Goal: Task Accomplishment & Management: Manage account settings

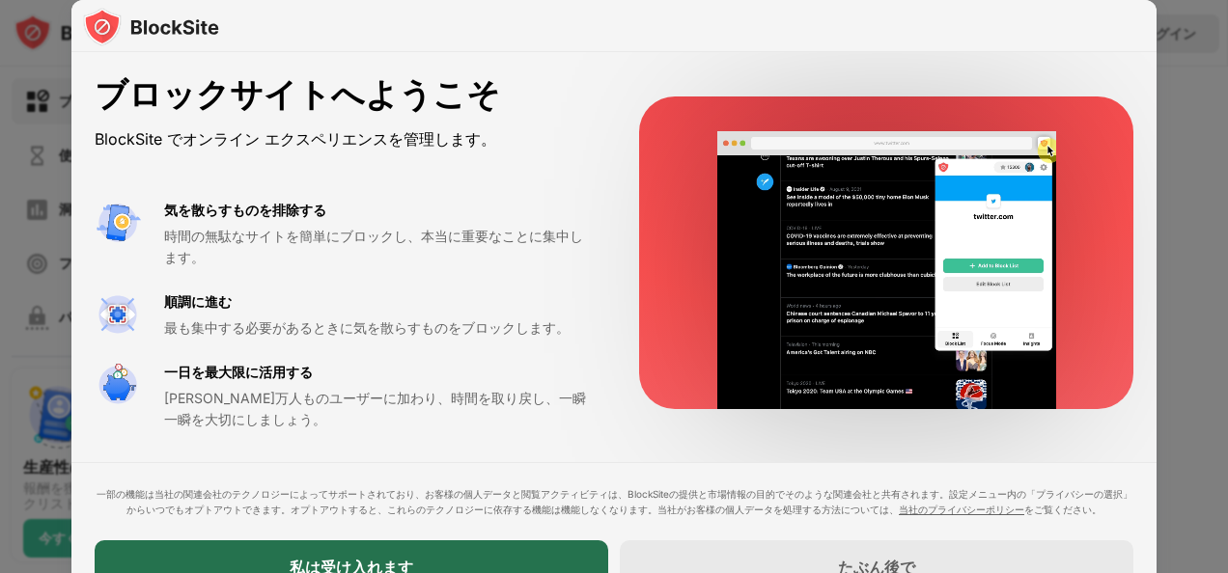
click at [566, 550] on div "私は受け入れます" at bounding box center [351, 568] width 513 height 54
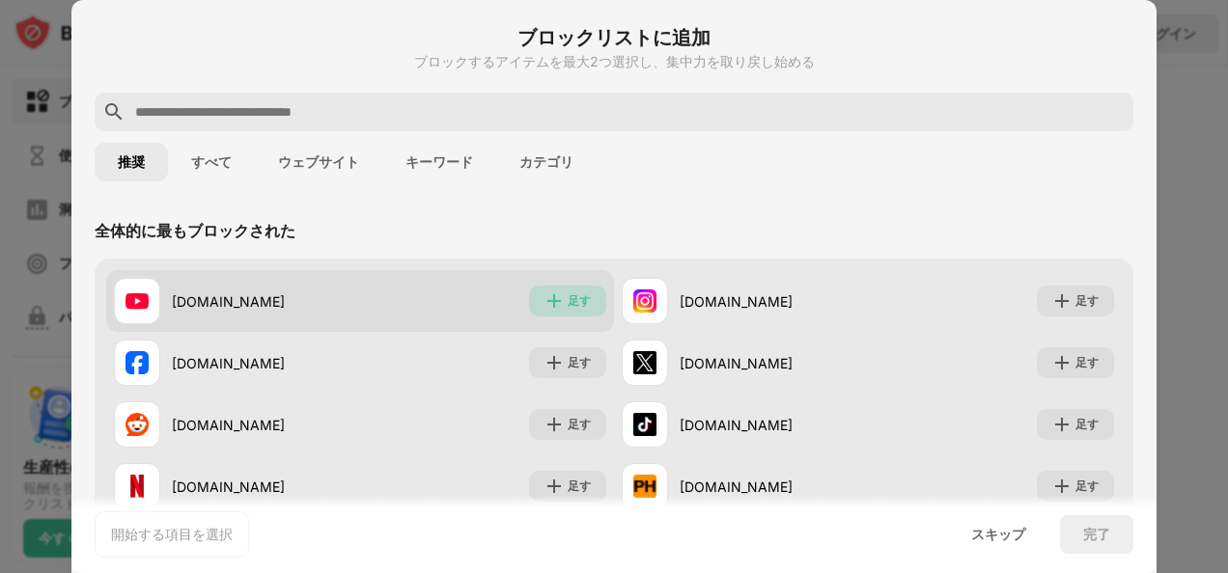
click at [563, 291] on div "足す" at bounding box center [567, 301] width 77 height 31
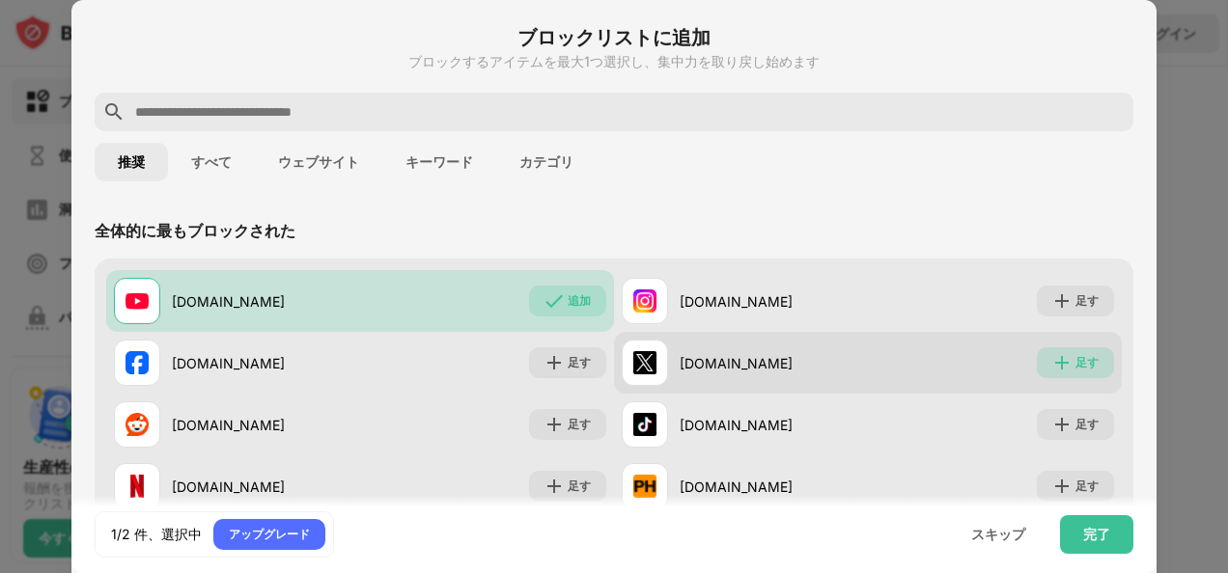
click at [1056, 351] on div "足す" at bounding box center [1075, 362] width 77 height 31
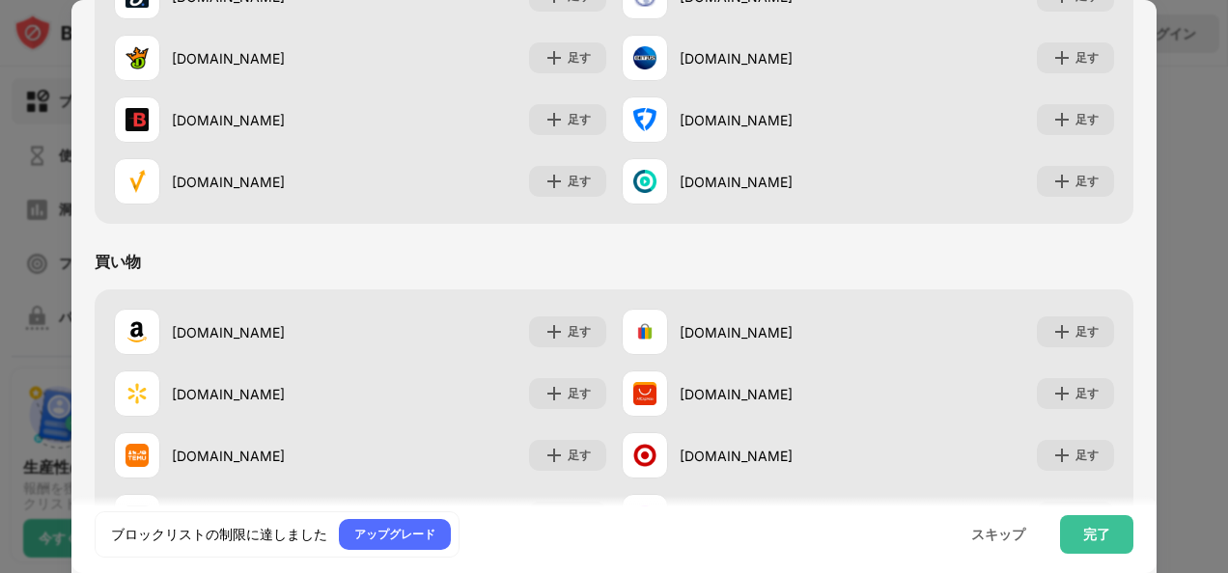
scroll to position [1981, 0]
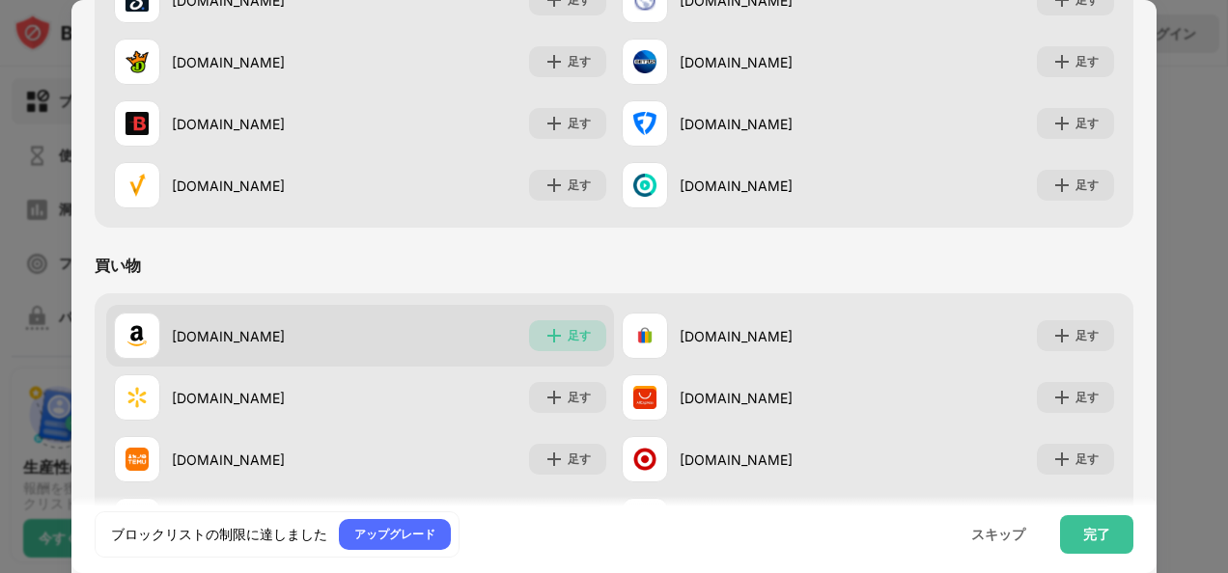
click at [568, 327] on div "足す" at bounding box center [579, 335] width 23 height 19
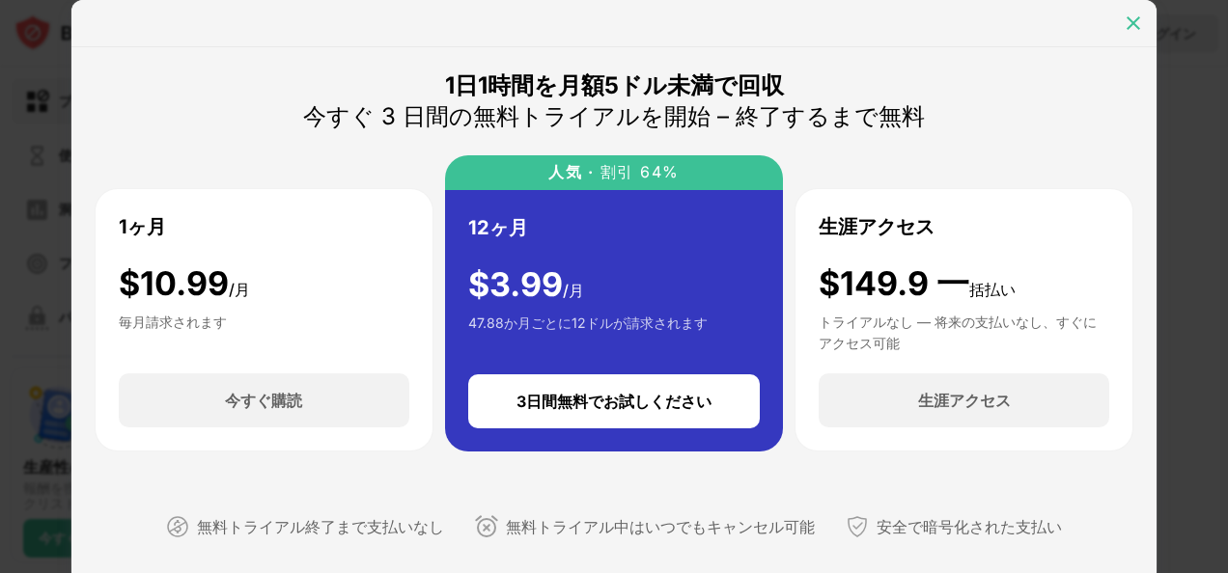
click at [1139, 16] on img at bounding box center [1133, 23] width 19 height 19
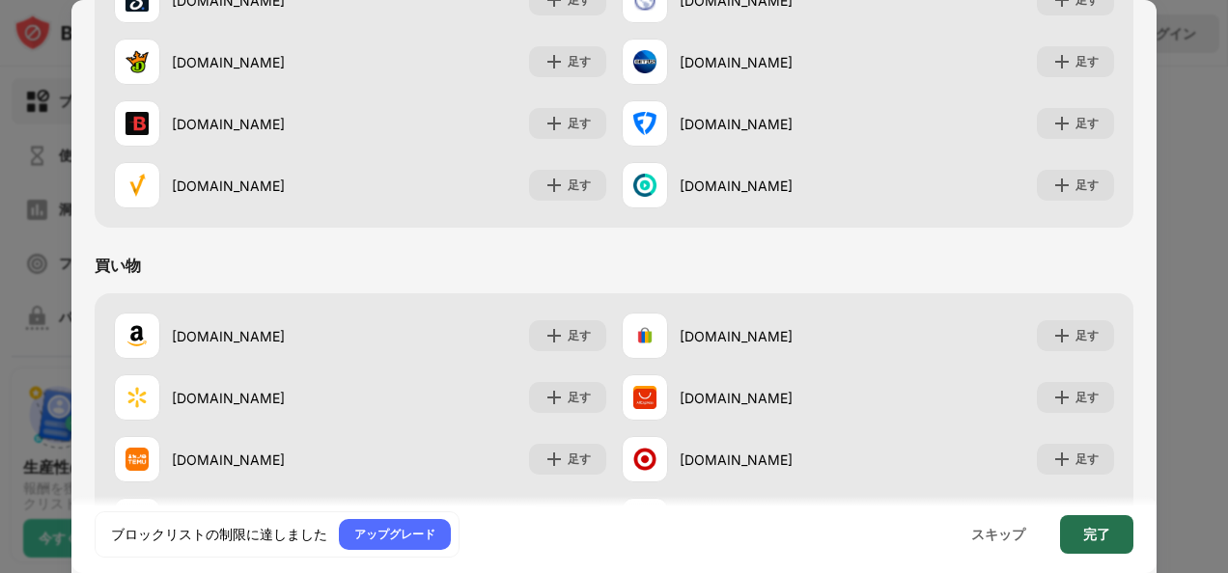
click at [1083, 533] on div "完了" at bounding box center [1096, 534] width 27 height 15
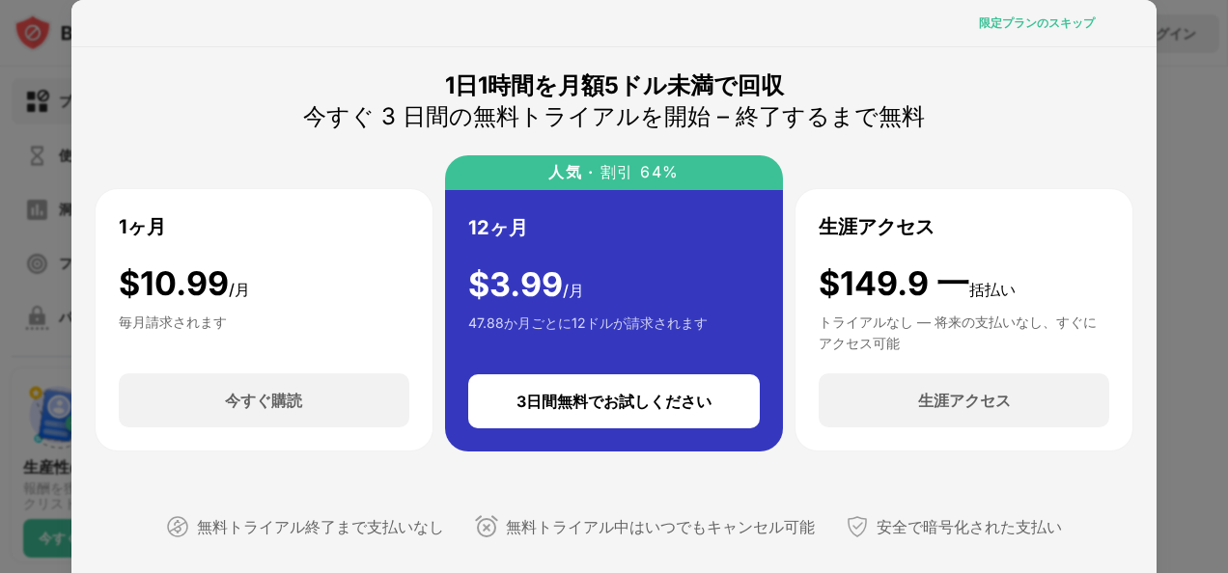
click at [1056, 31] on div "限定プランのスキップ" at bounding box center [1037, 23] width 116 height 19
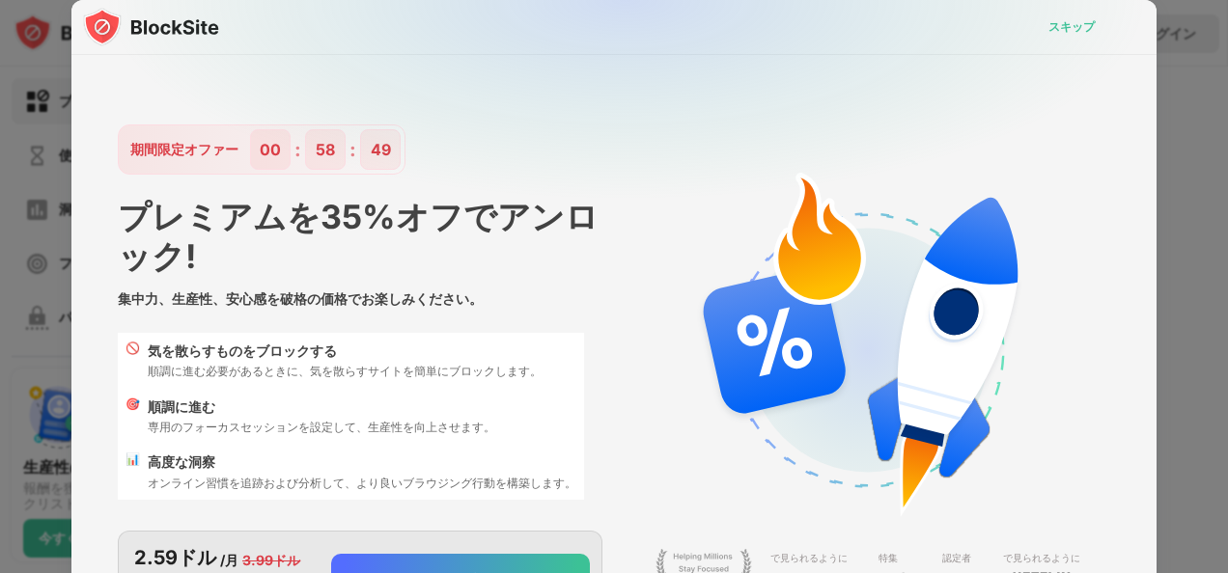
click at [1064, 27] on div "スキップ" at bounding box center [1071, 26] width 46 height 19
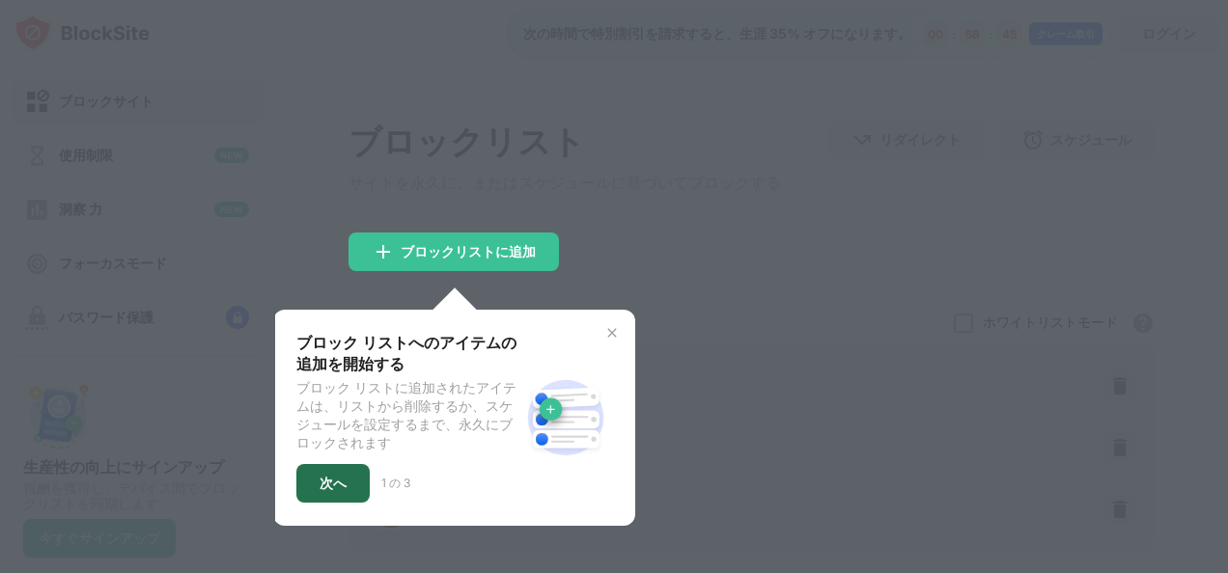
click at [332, 491] on div "次へ" at bounding box center [332, 483] width 27 height 15
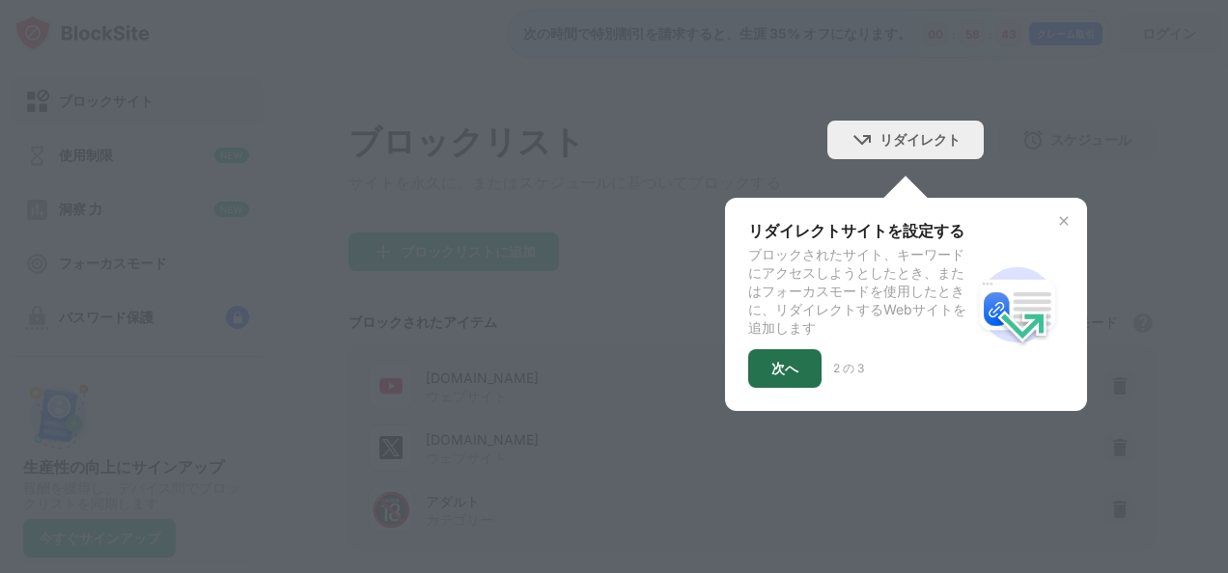
click at [771, 376] on div "次へ" at bounding box center [784, 368] width 27 height 15
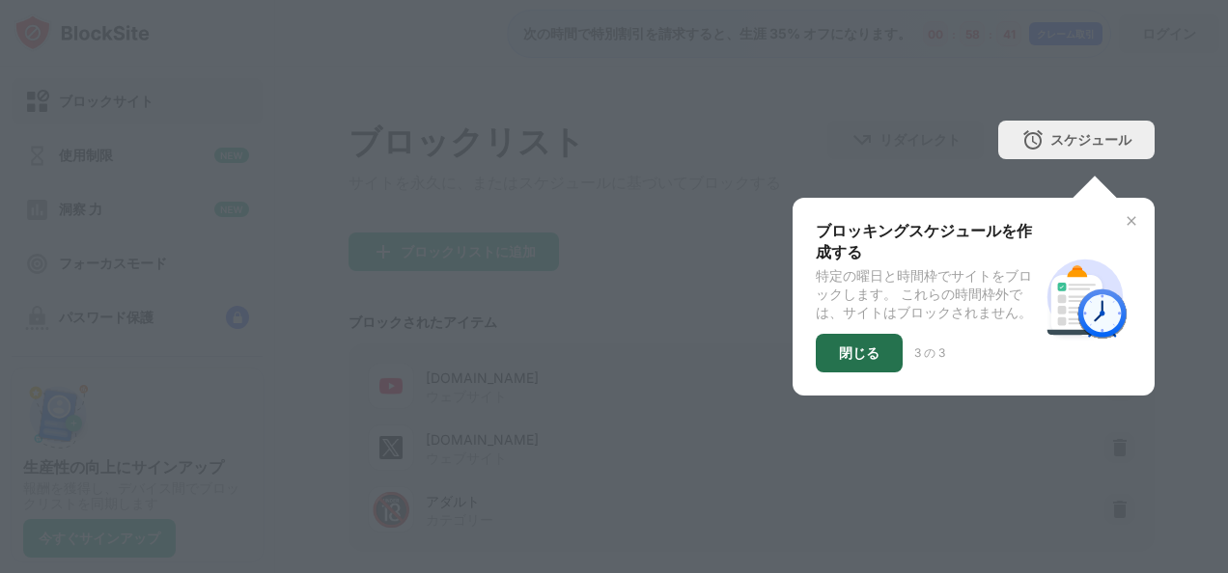
click at [850, 361] on div "閉じる" at bounding box center [859, 353] width 41 height 15
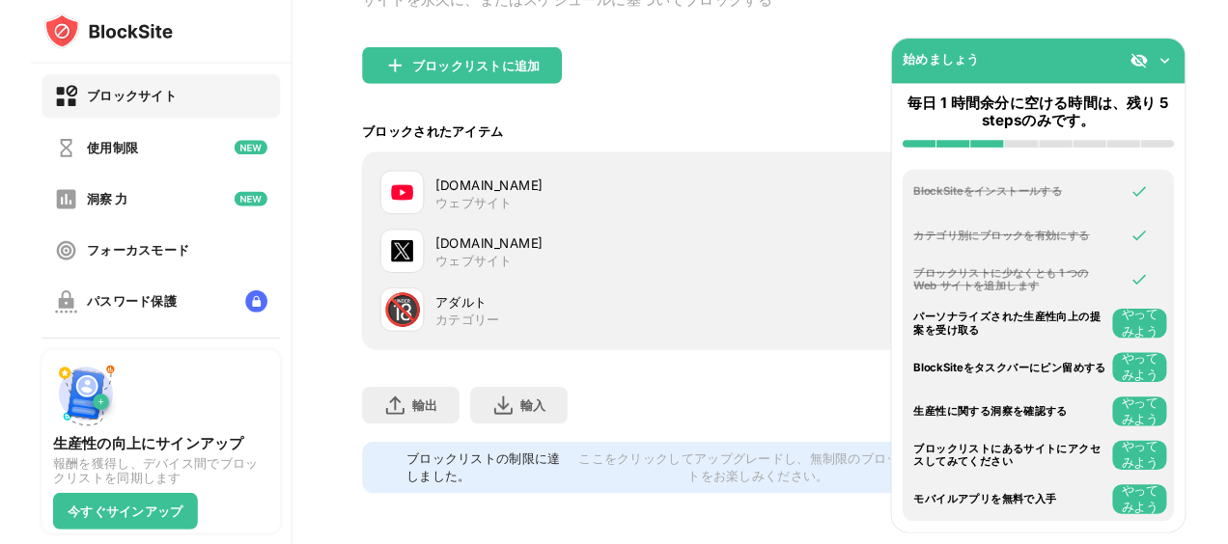
scroll to position [204, 0]
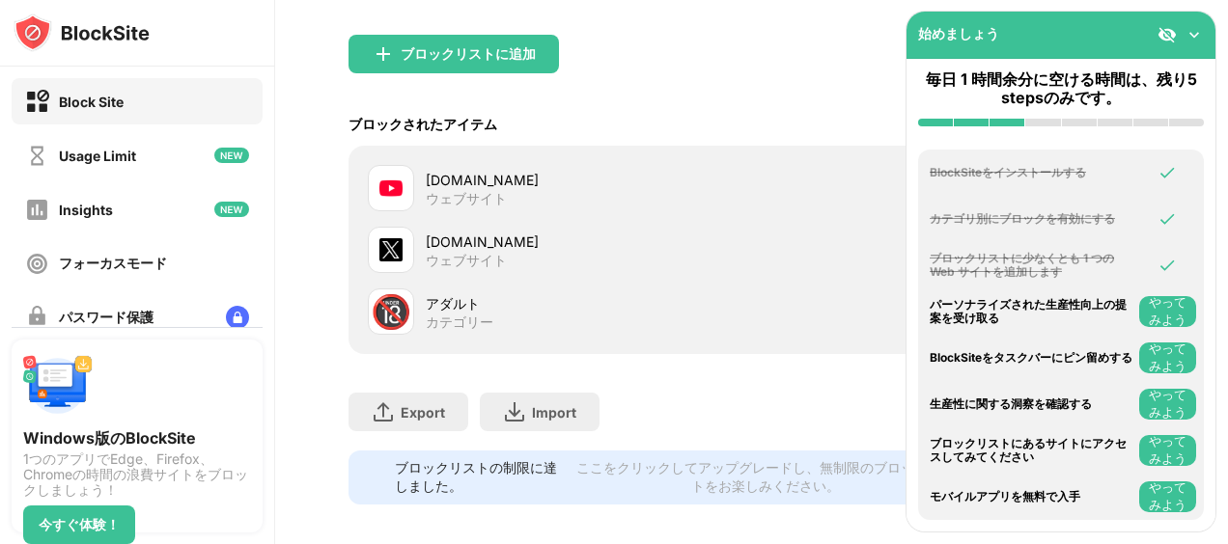
scroll to position [309, 0]
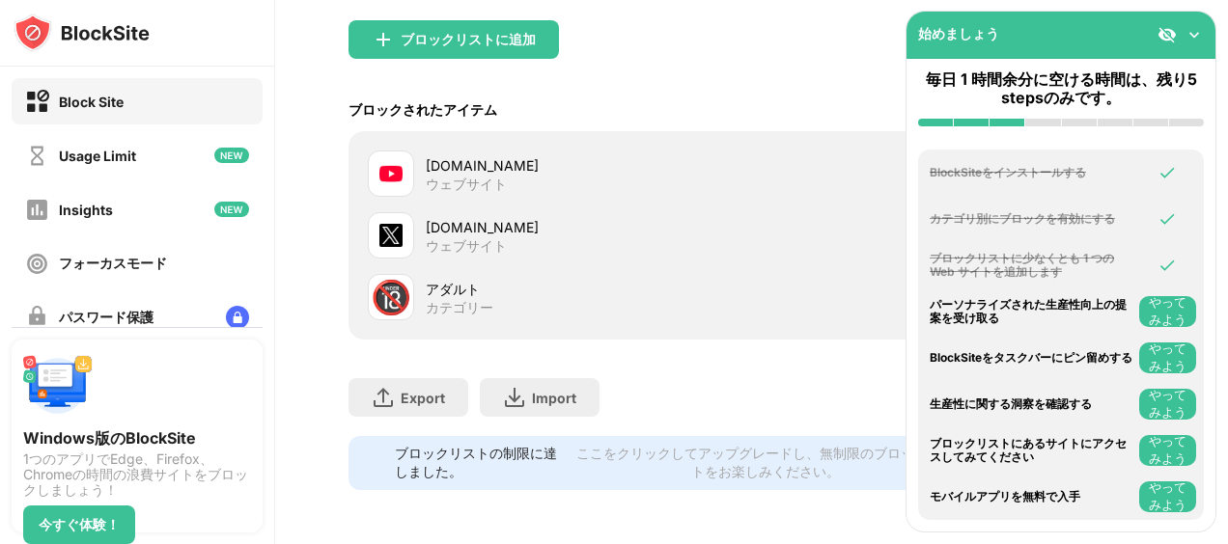
click at [454, 176] on div "ウェブサイト" at bounding box center [466, 184] width 81 height 17
click at [408, 228] on div at bounding box center [391, 235] width 46 height 46
click at [402, 225] on img at bounding box center [390, 235] width 23 height 23
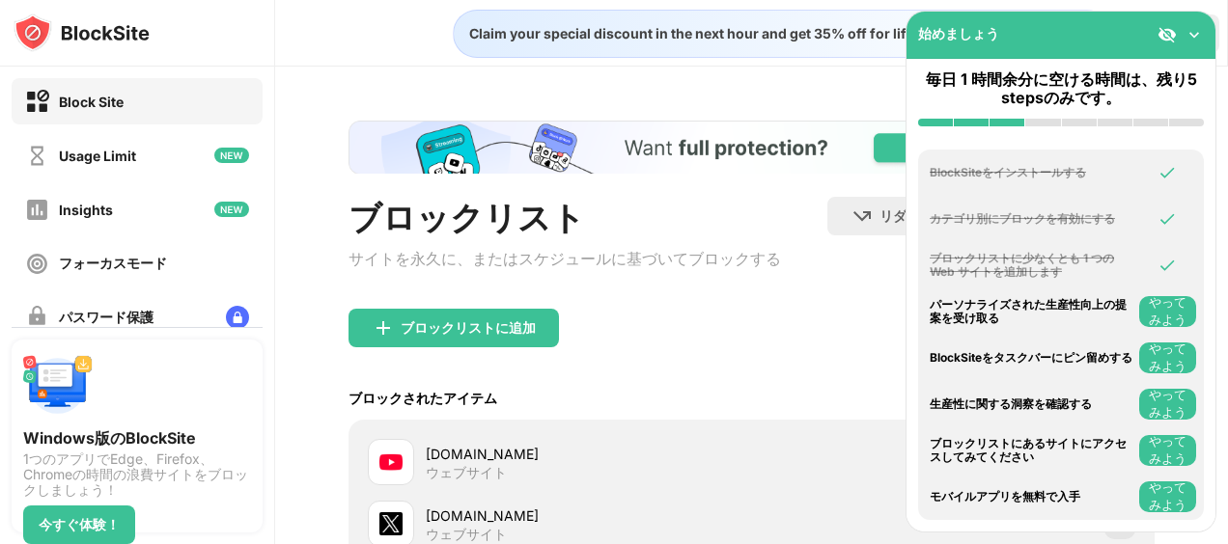
click at [1197, 39] on img at bounding box center [1193, 34] width 19 height 19
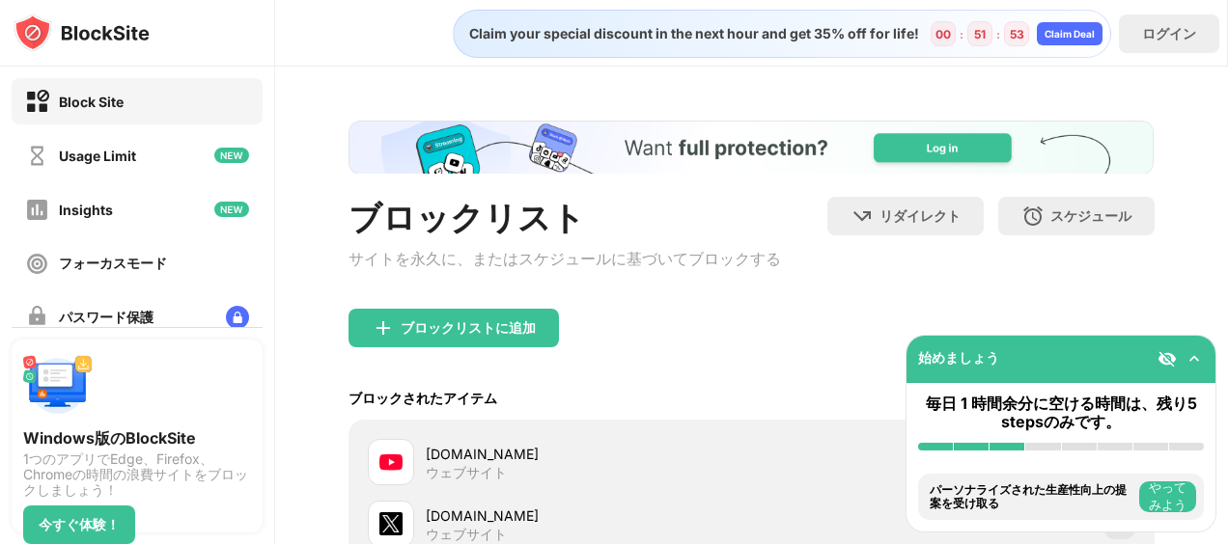
click at [143, 118] on div "Block Site" at bounding box center [137, 101] width 251 height 46
click at [502, 473] on div "ウェブサイト" at bounding box center [466, 472] width 81 height 17
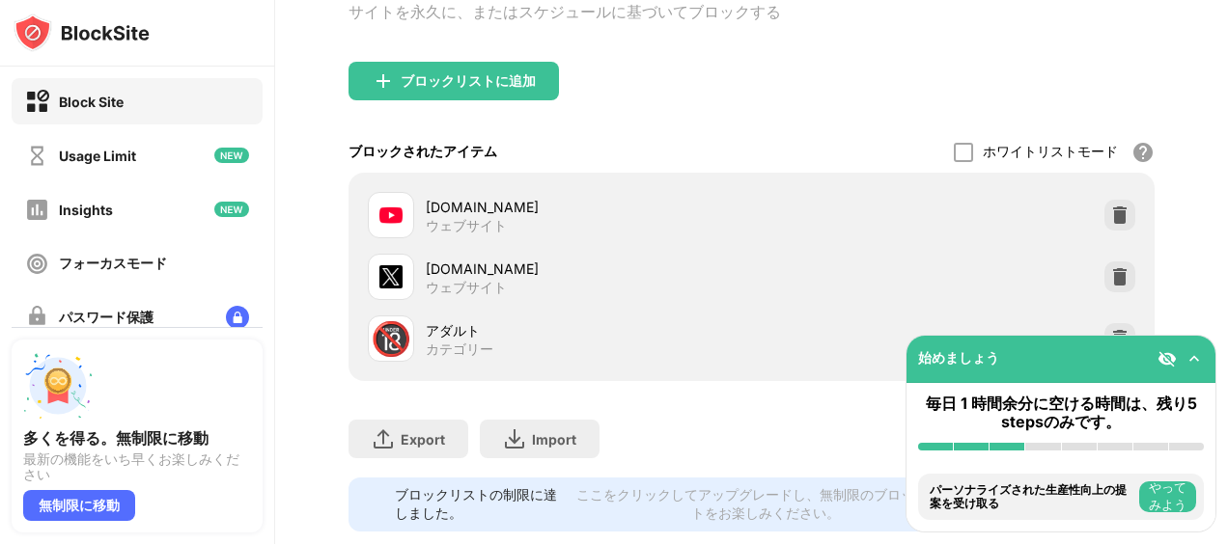
scroll to position [252, 0]
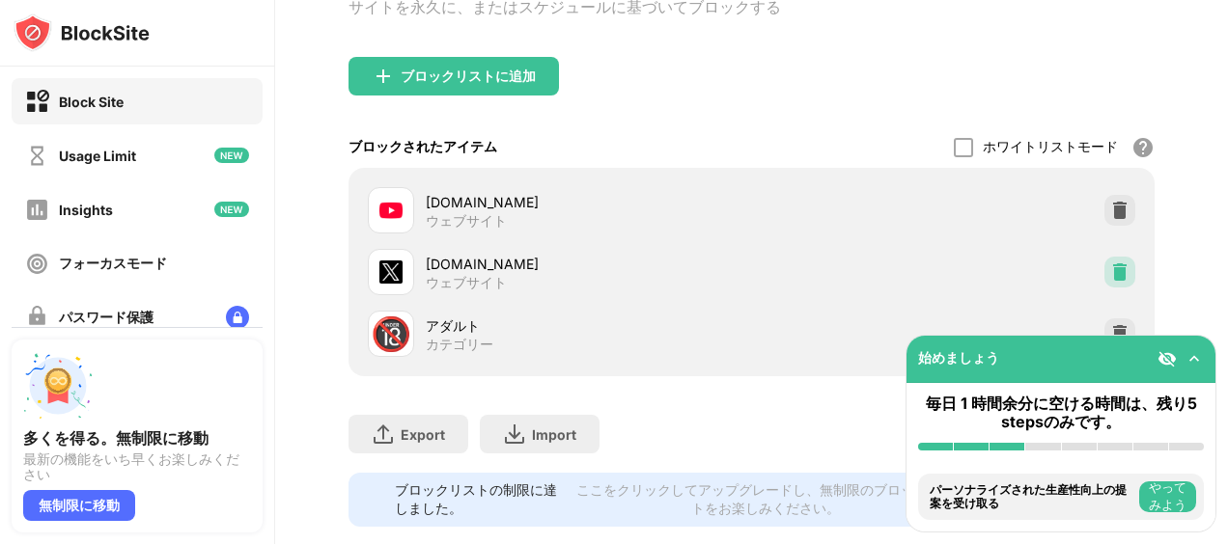
click at [1104, 266] on div at bounding box center [1119, 272] width 31 height 31
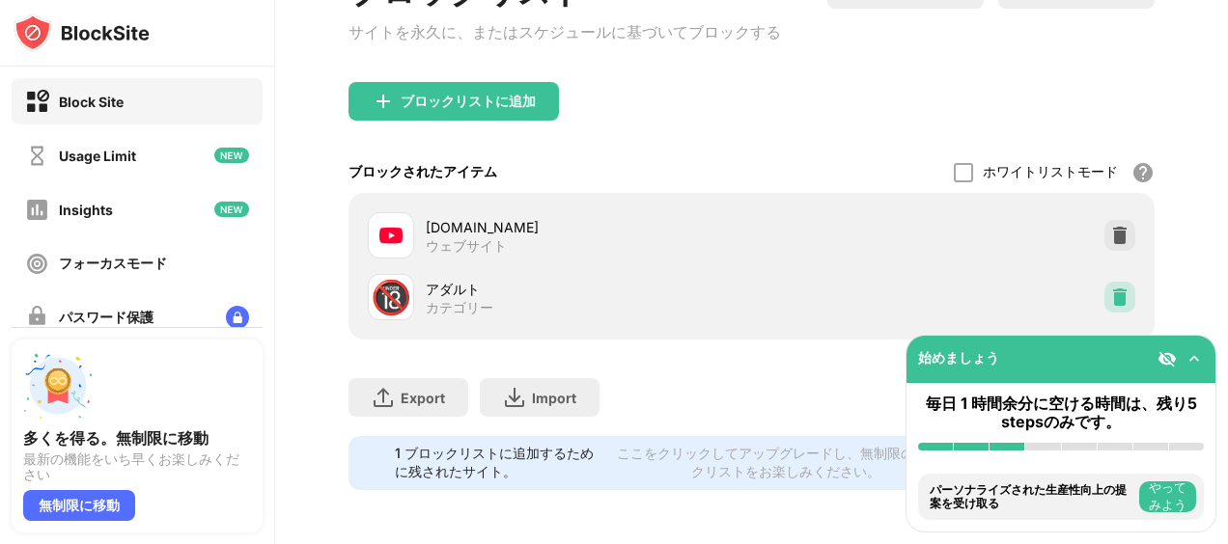
click at [1110, 288] on img at bounding box center [1119, 297] width 19 height 19
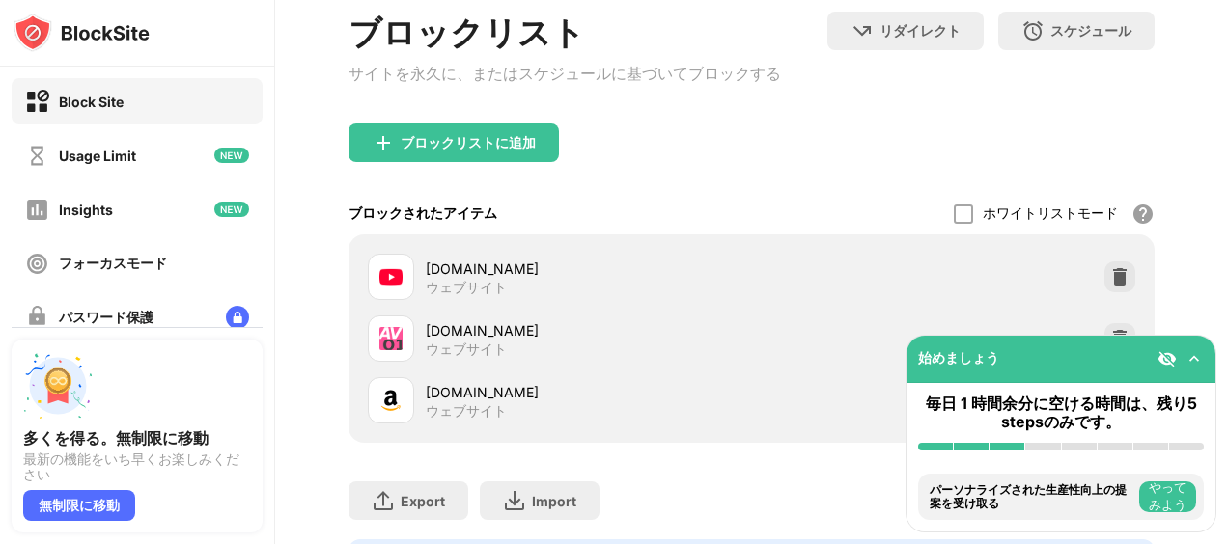
scroll to position [252, 0]
